Goal: Use online tool/utility: Utilize a website feature to perform a specific function

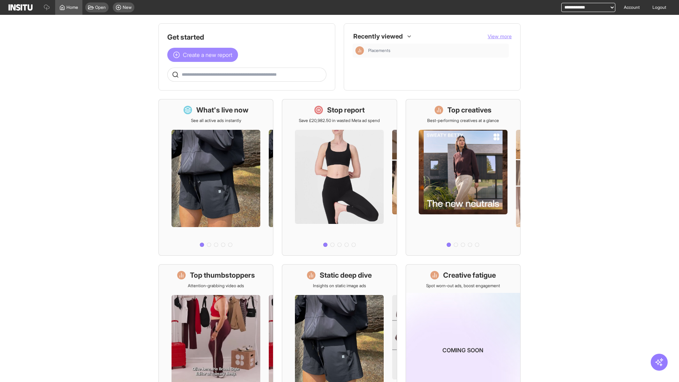
click at [204, 55] on span "Create a new report" at bounding box center [207, 55] width 49 height 8
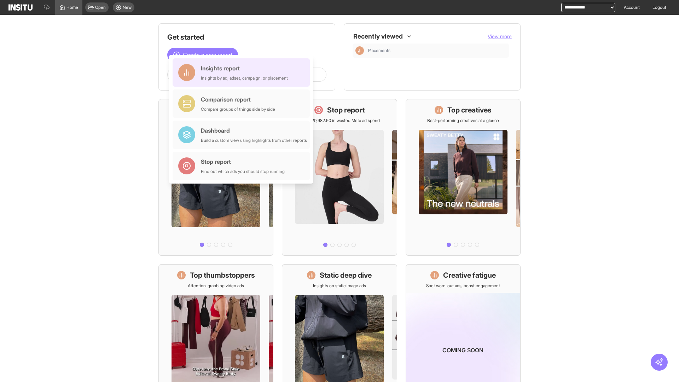
click at [243, 72] on div "Insights report Insights by ad, adset, campaign, or placement" at bounding box center [244, 72] width 87 height 17
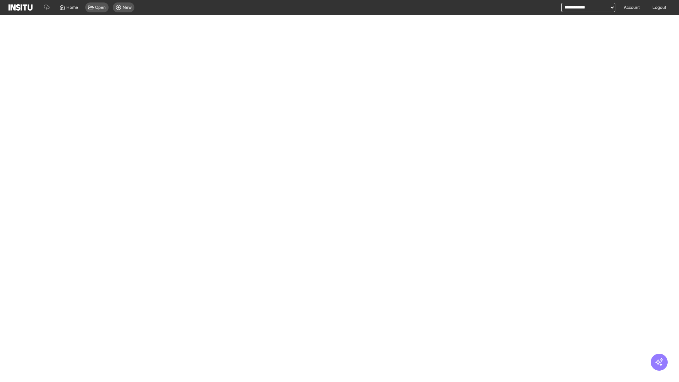
select select "**"
